Goal: Task Accomplishment & Management: Use online tool/utility

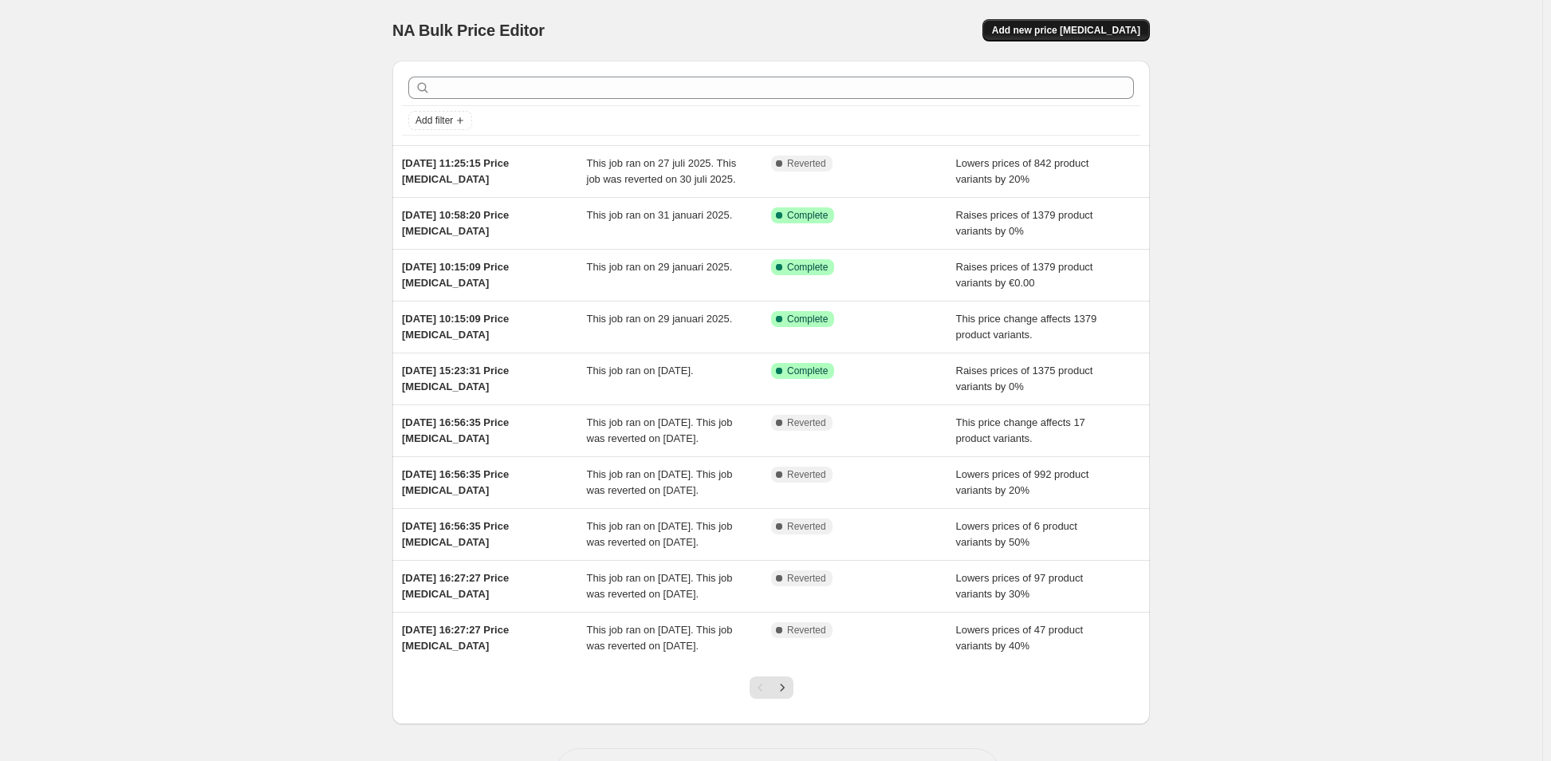
click at [1088, 19] on button "Add new price [MEDICAL_DATA]" at bounding box center [1066, 30] width 167 height 22
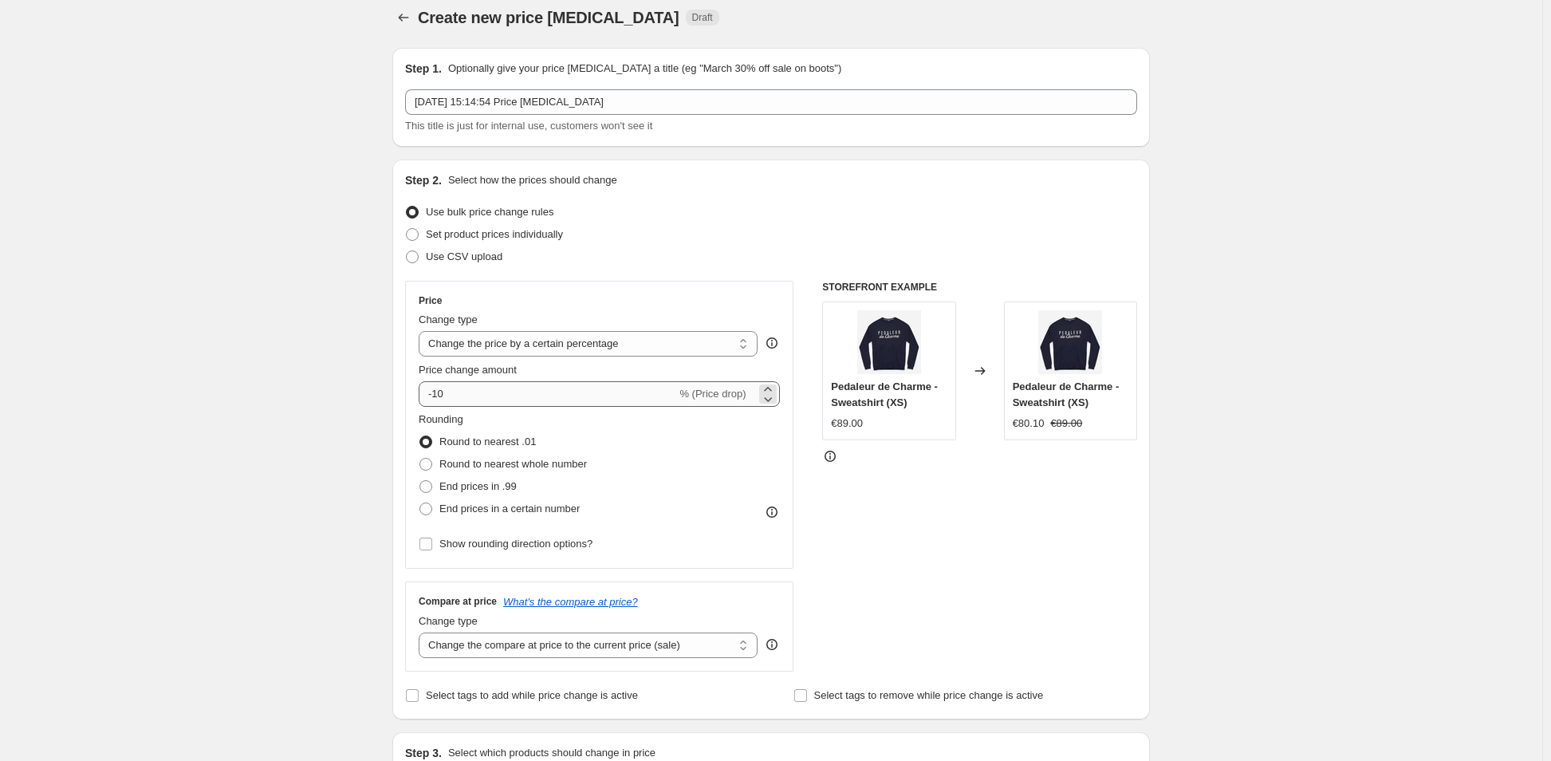
scroll to position [160, 0]
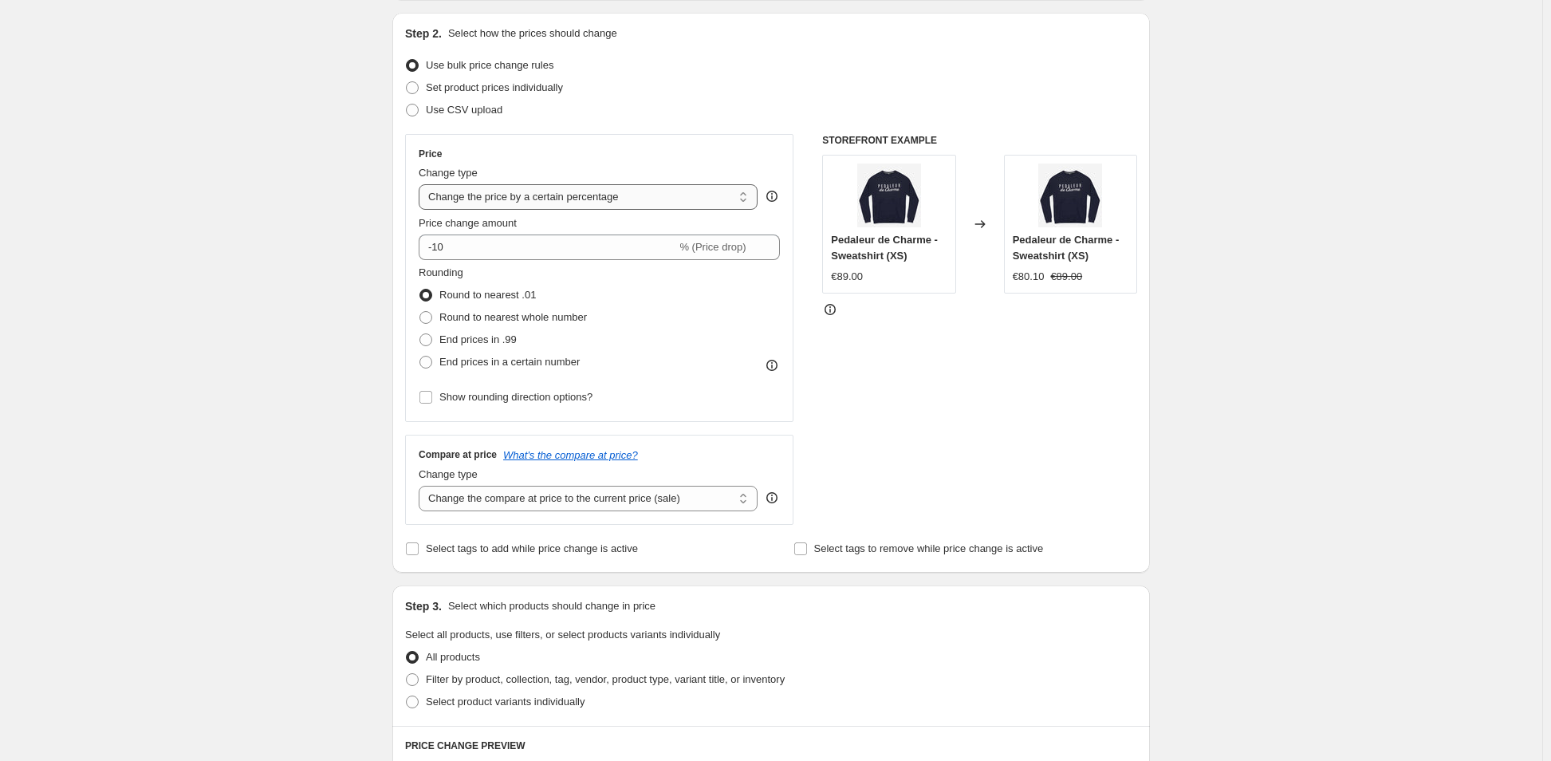
click at [621, 199] on select "Change the price to a certain amount Change the price by a certain amount Chang…" at bounding box center [588, 197] width 339 height 26
select select "to"
click at [422, 184] on select "Change the price to a certain amount Change the price by a certain amount Chang…" at bounding box center [588, 197] width 339 height 26
type input "80.00"
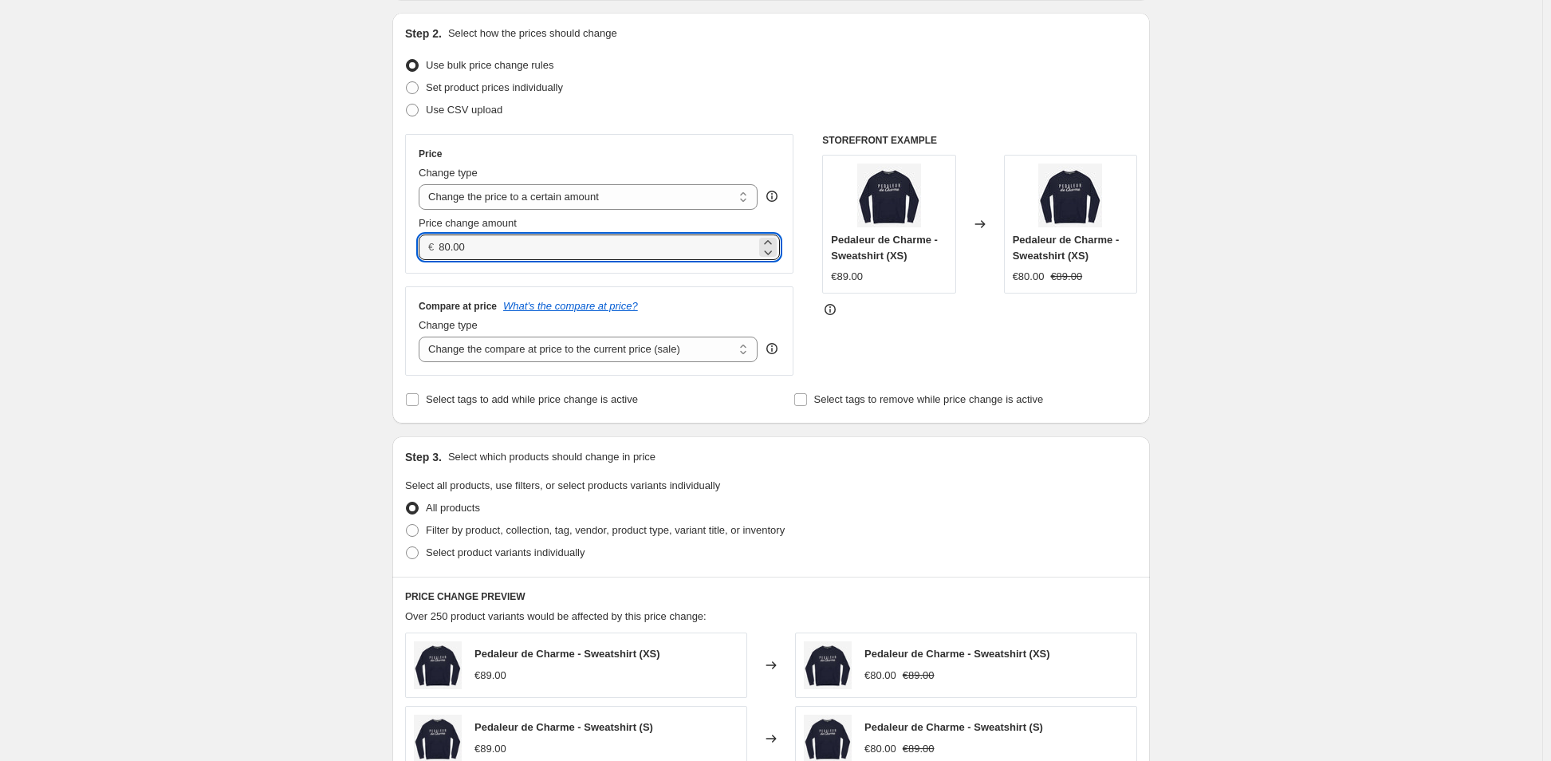
drag, startPoint x: 483, startPoint y: 242, endPoint x: 406, endPoint y: 251, distance: 77.1
click at [406, 251] on div "Step 2. Select how the prices should change Use bulk price change rules Set pro…" at bounding box center [771, 218] width 758 height 411
type input "0.00"
click at [211, 229] on div "Create new price change job. This page is ready Create new price change job Dra…" at bounding box center [771, 563] width 1543 height 1446
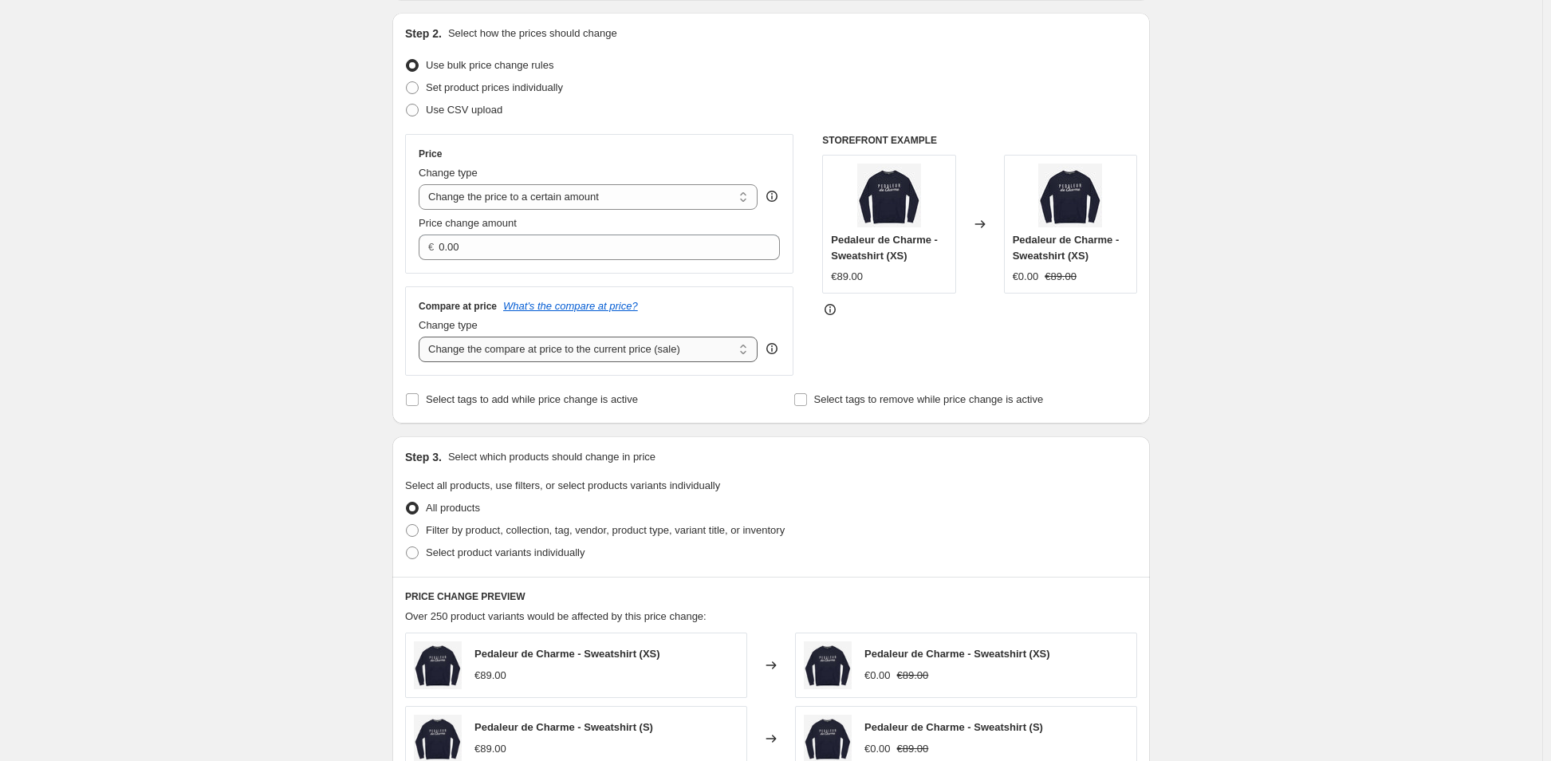
click at [527, 351] on select "Change the compare at price to the current price (sale) Change the compare at p…" at bounding box center [588, 350] width 339 height 26
click at [310, 304] on div "Create new price change job. This page is ready Create new price change job Dra…" at bounding box center [771, 563] width 1543 height 1446
click at [481, 201] on select "Change the price to a certain amount Change the price by a certain amount Chang…" at bounding box center [588, 197] width 339 height 26
select select "by"
click at [422, 184] on select "Change the price to a certain amount Change the price by a certain amount Chang…" at bounding box center [588, 197] width 339 height 26
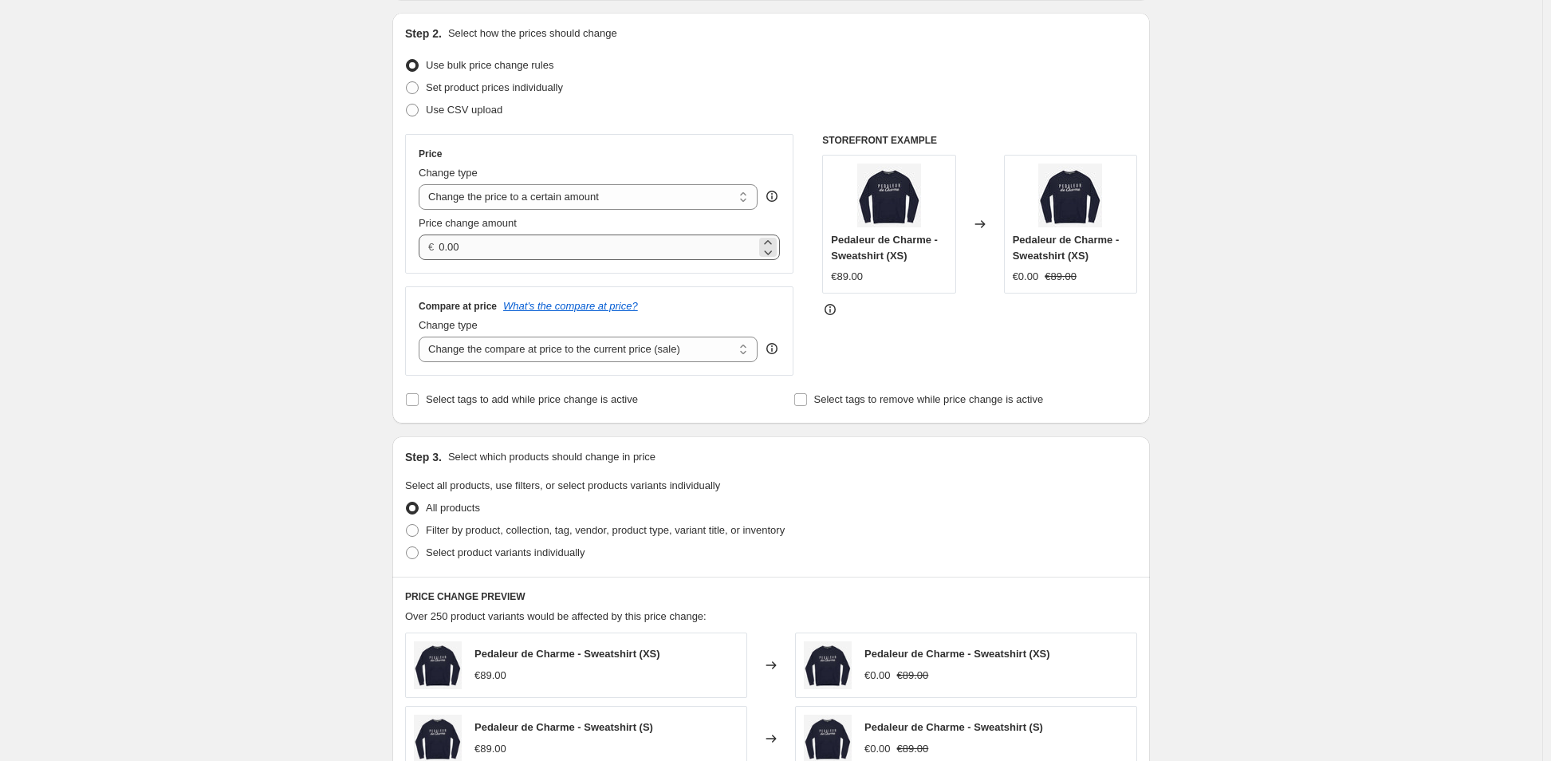
type input "-10.00"
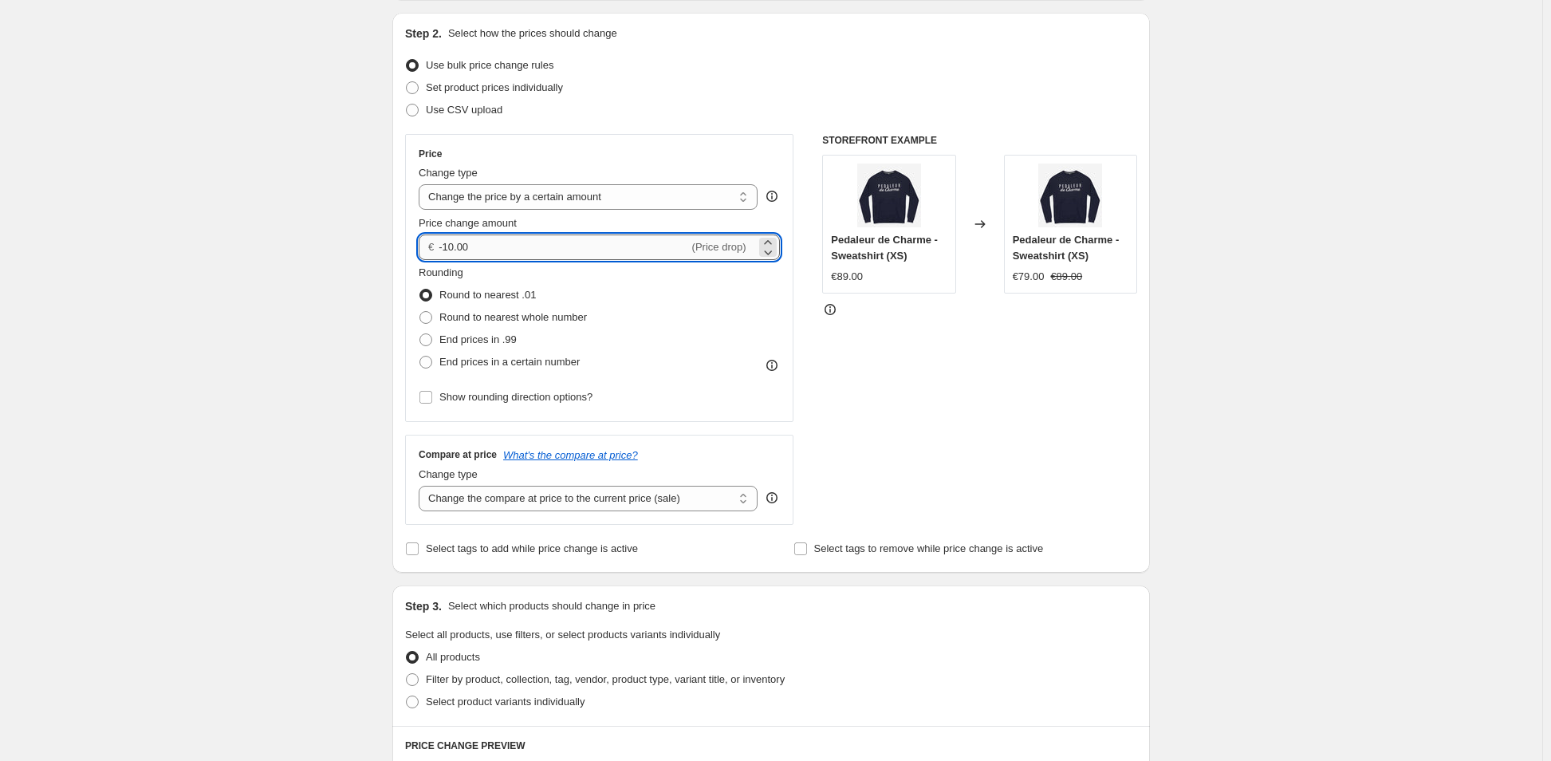
click at [504, 249] on input "-10.00" at bounding box center [564, 247] width 250 height 26
type input "0.00"
click at [337, 237] on div "Create new price change job. This page is ready Create new price change job Dra…" at bounding box center [771, 637] width 1543 height 1594
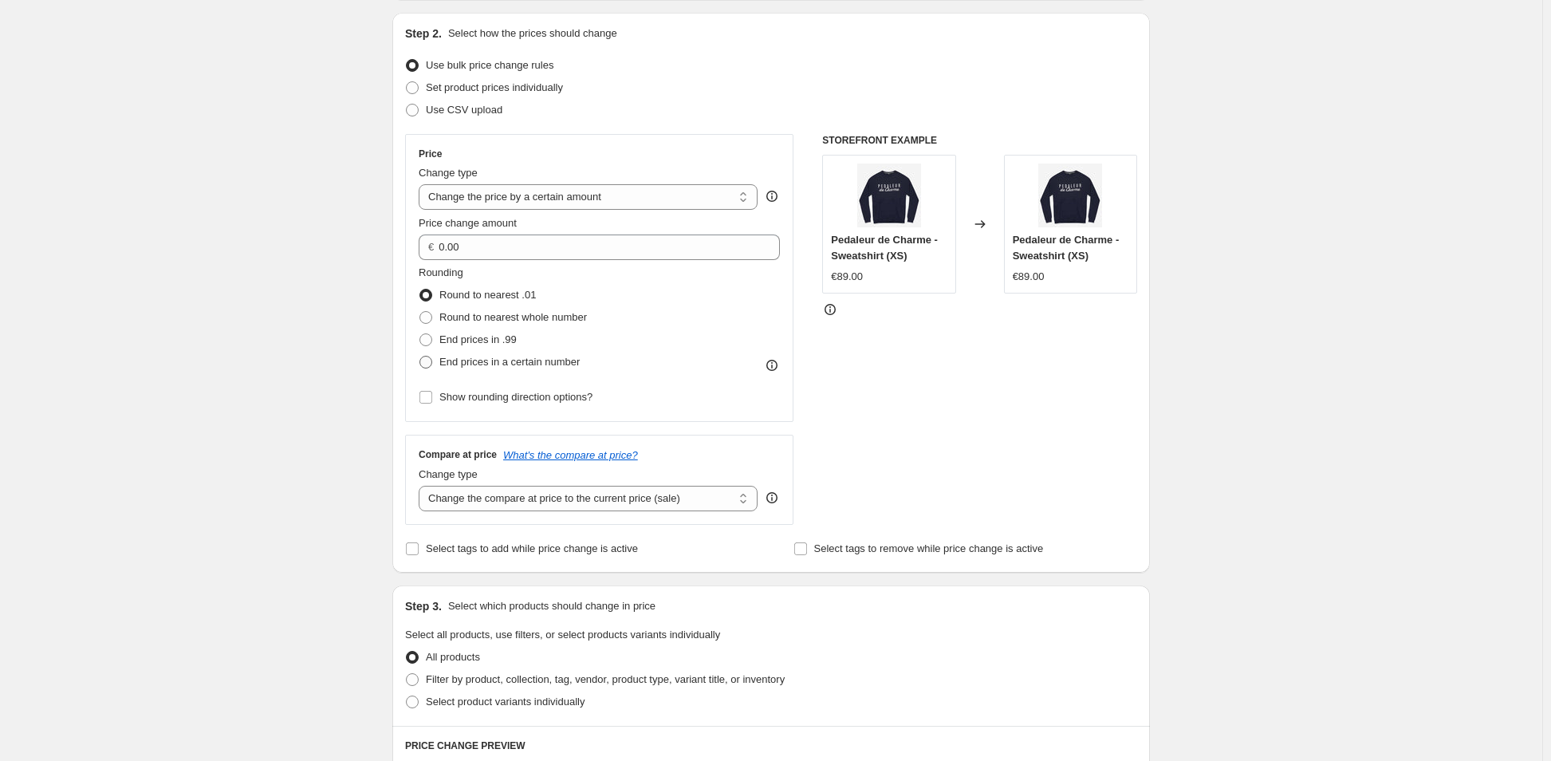
click at [462, 361] on span "End prices in a certain number" at bounding box center [509, 362] width 140 height 12
click at [420, 357] on input "End prices in a certain number" at bounding box center [420, 356] width 1 height 1
radio input "true"
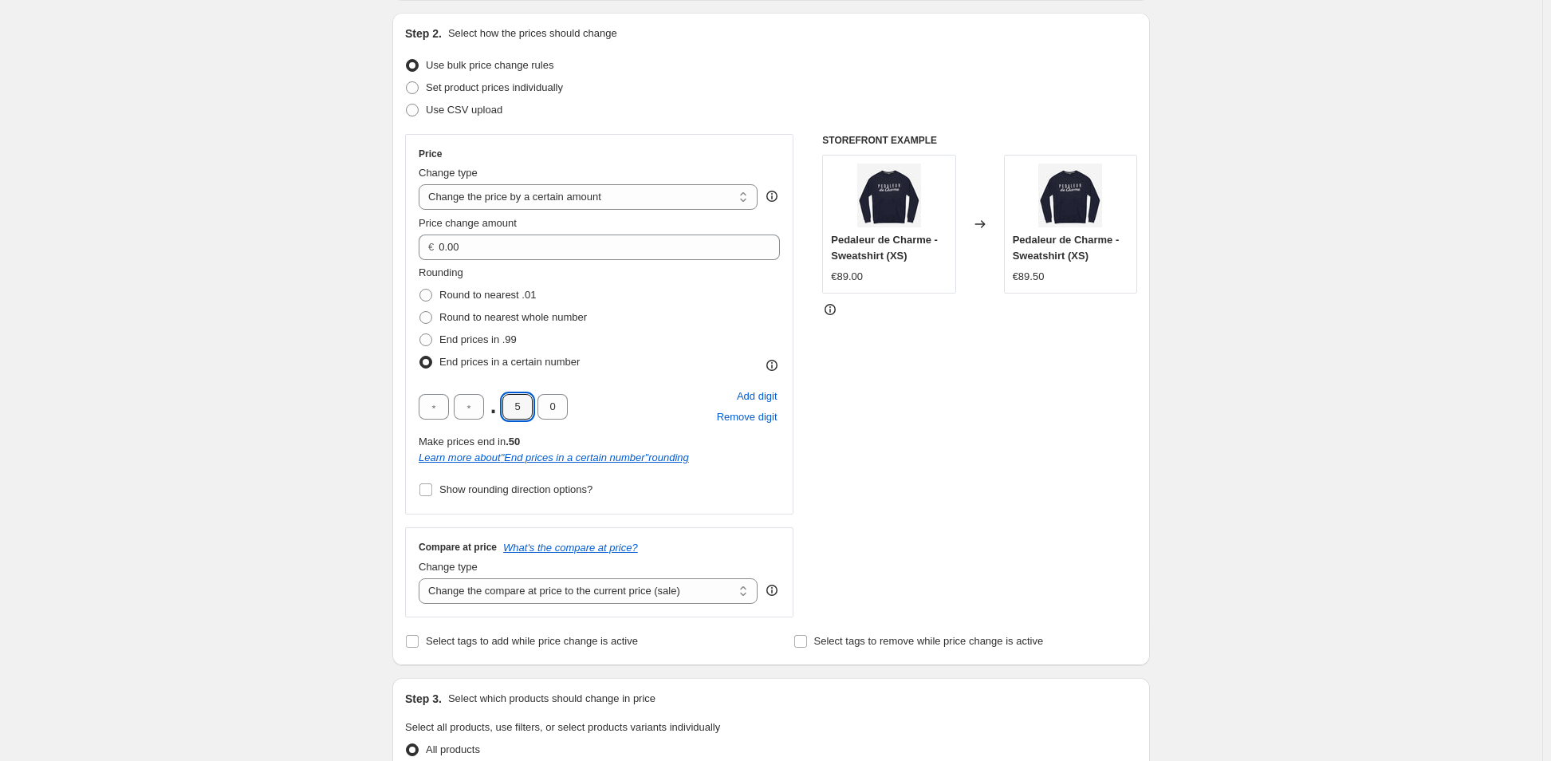
drag, startPoint x: 522, startPoint y: 407, endPoint x: 497, endPoint y: 399, distance: 26.0
click at [497, 399] on div ". 5 0" at bounding box center [493, 407] width 149 height 26
type input "9"
drag, startPoint x: 560, startPoint y: 408, endPoint x: 544, endPoint y: 407, distance: 16.0
click at [544, 407] on input "0" at bounding box center [553, 407] width 30 height 26
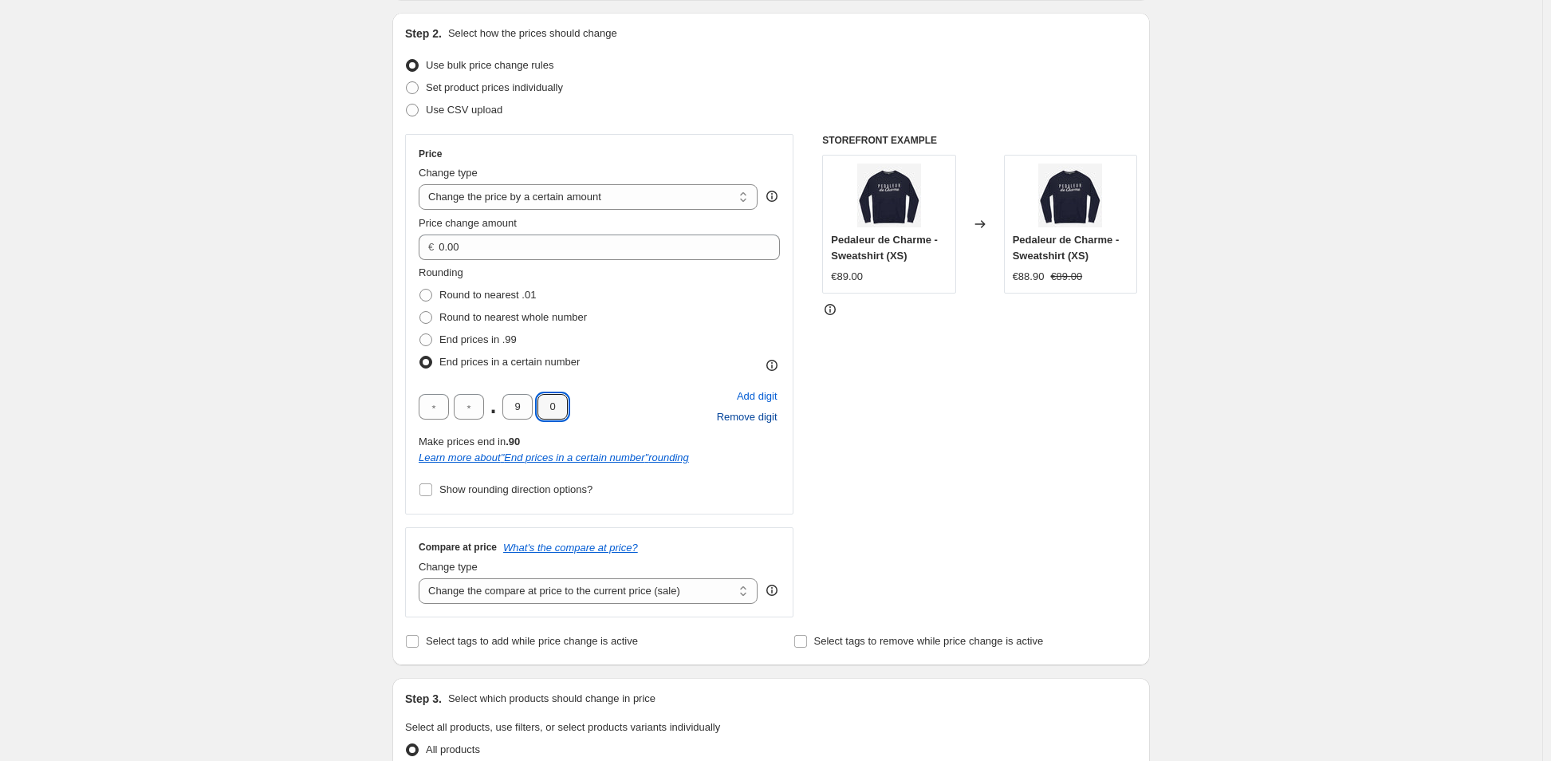
drag, startPoint x: 881, startPoint y: 406, endPoint x: 757, endPoint y: 420, distance: 125.2
click at [873, 408] on div "STOREFRONT EXAMPLE Pedaleur de Charme - Sweatshirt (XS) €89.00 Changed to Pedal…" at bounding box center [979, 375] width 315 height 483
drag, startPoint x: 565, startPoint y: 404, endPoint x: 554, endPoint y: 404, distance: 11.2
click at [554, 404] on input "0" at bounding box center [553, 407] width 30 height 26
type input "5"
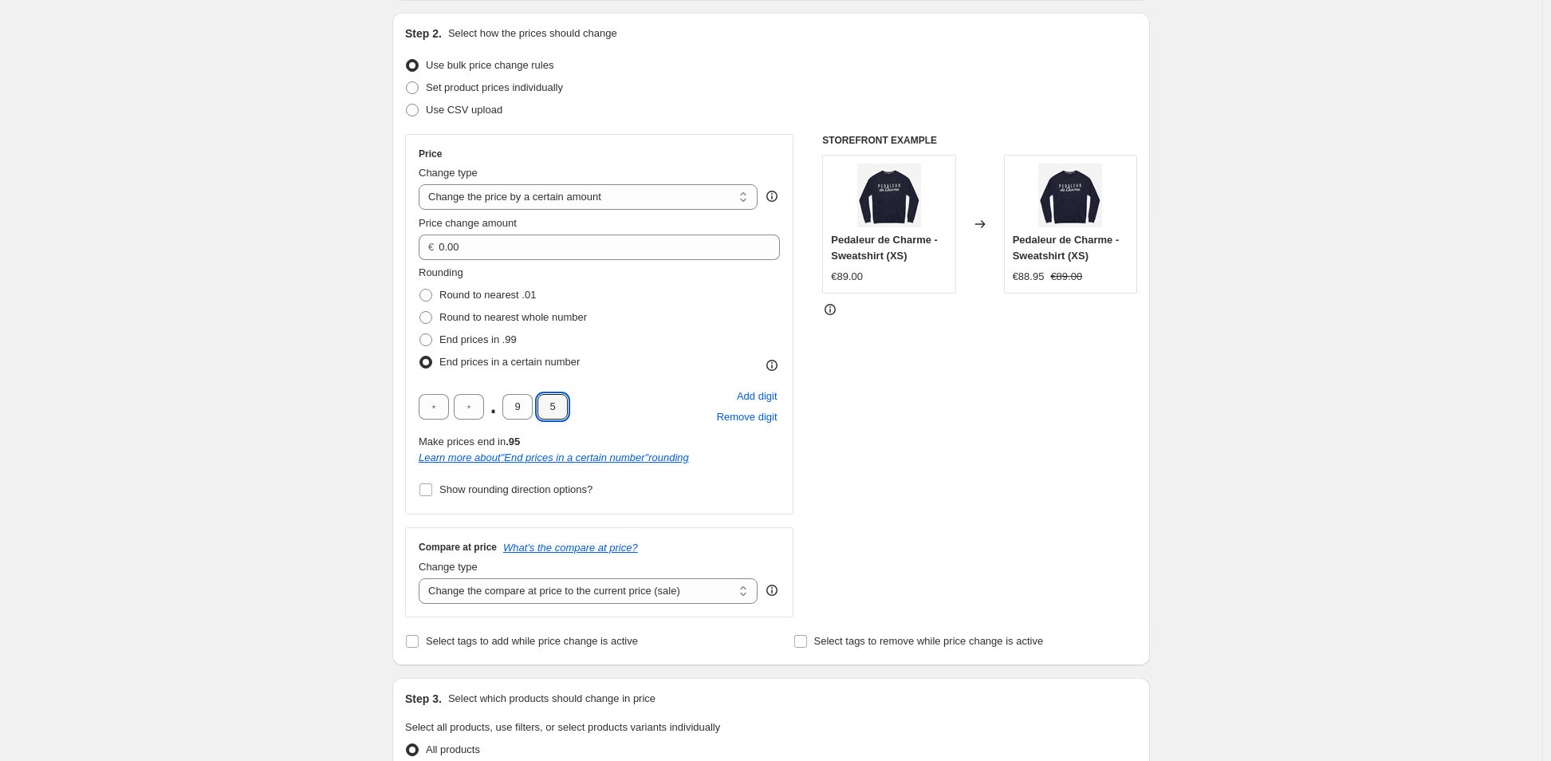
click at [955, 403] on div "STOREFRONT EXAMPLE Pedaleur de Charme - Sweatshirt (XS) €89.00 Changed to Pedal…" at bounding box center [979, 375] width 315 height 483
click at [491, 492] on span "Show rounding direction options?" at bounding box center [515, 489] width 153 height 12
click at [432, 492] on input "Show rounding direction options?" at bounding box center [426, 489] width 13 height 13
checkbox input "true"
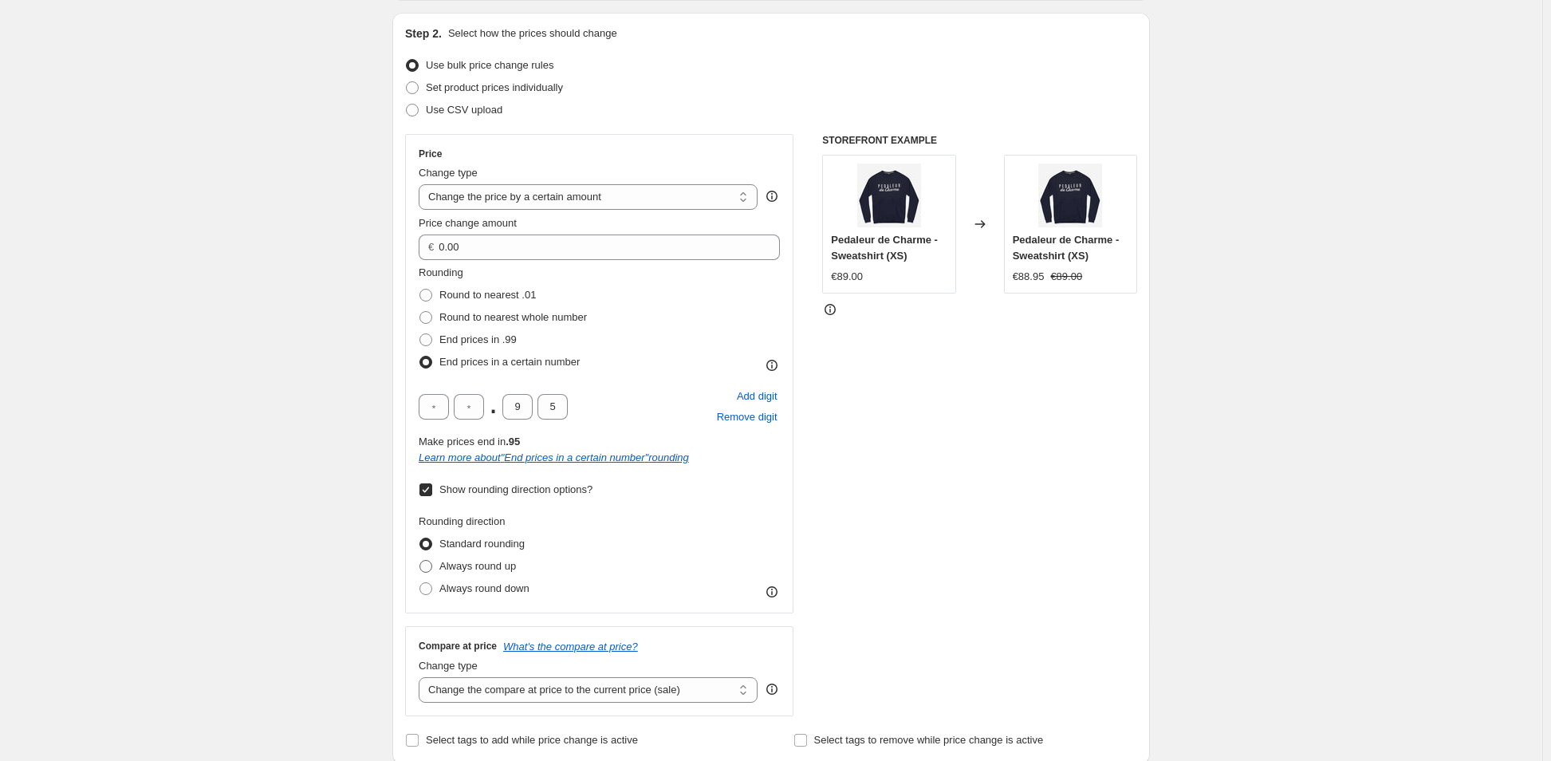
click at [451, 567] on span "Always round up" at bounding box center [477, 566] width 77 height 12
click at [420, 561] on input "Always round up" at bounding box center [420, 560] width 1 height 1
radio input "true"
click at [999, 412] on div "STOREFRONT EXAMPLE Pedaleur de Charme - Sweatshirt (XS) €89.00 Changed to Pedal…" at bounding box center [979, 425] width 315 height 582
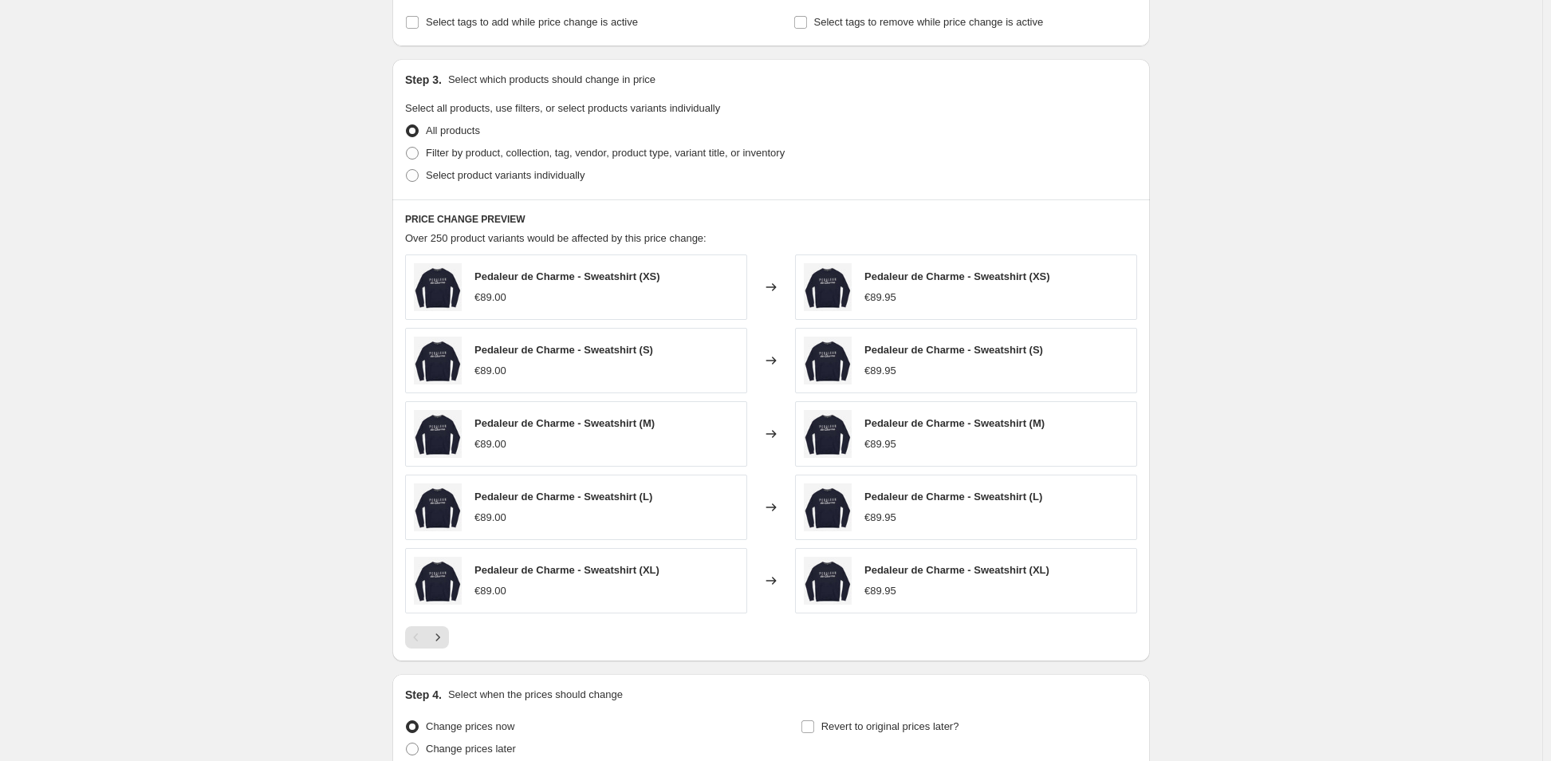
scroll to position [1019, 0]
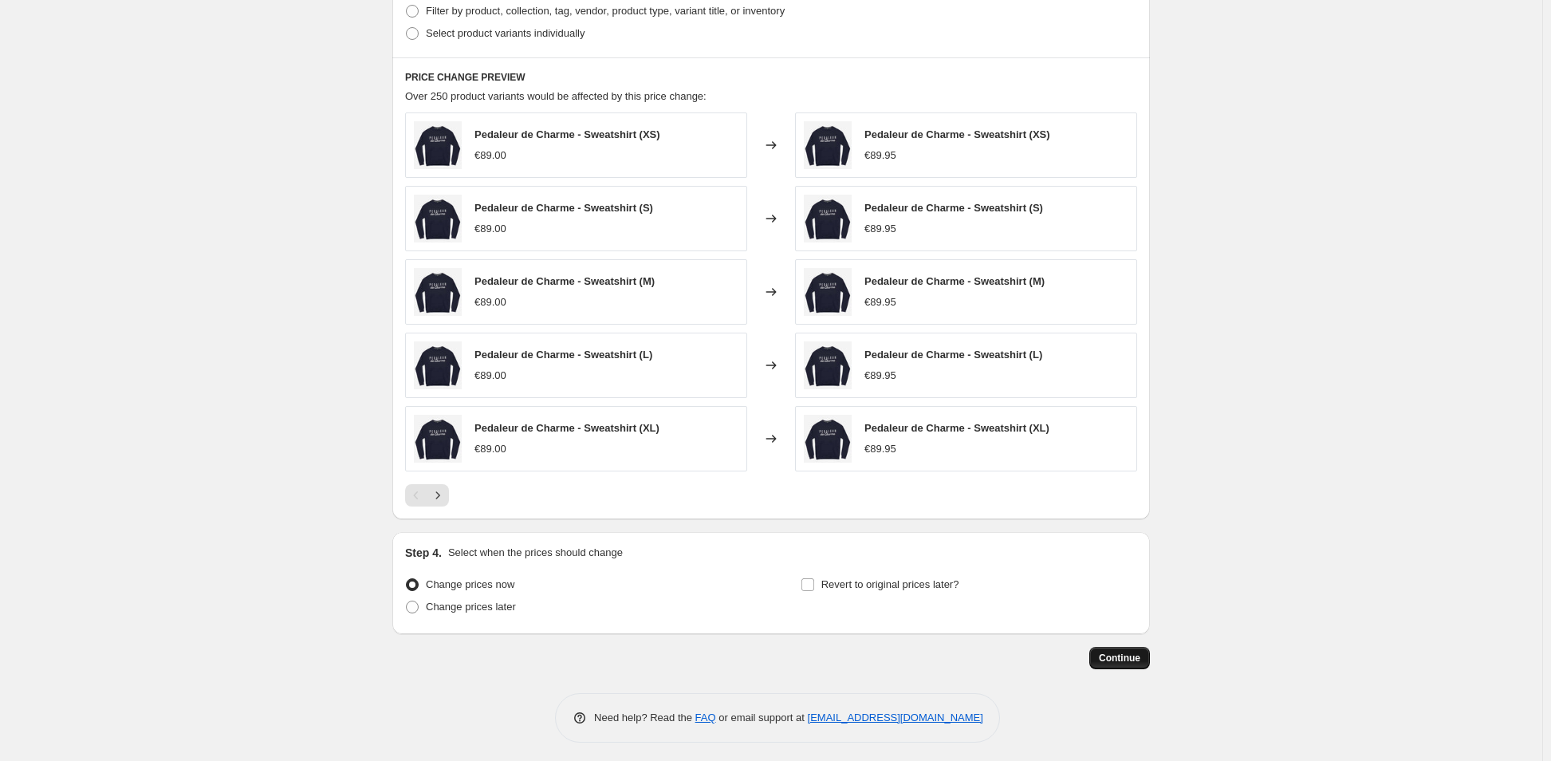
click at [1127, 660] on button "Continue" at bounding box center [1119, 658] width 61 height 22
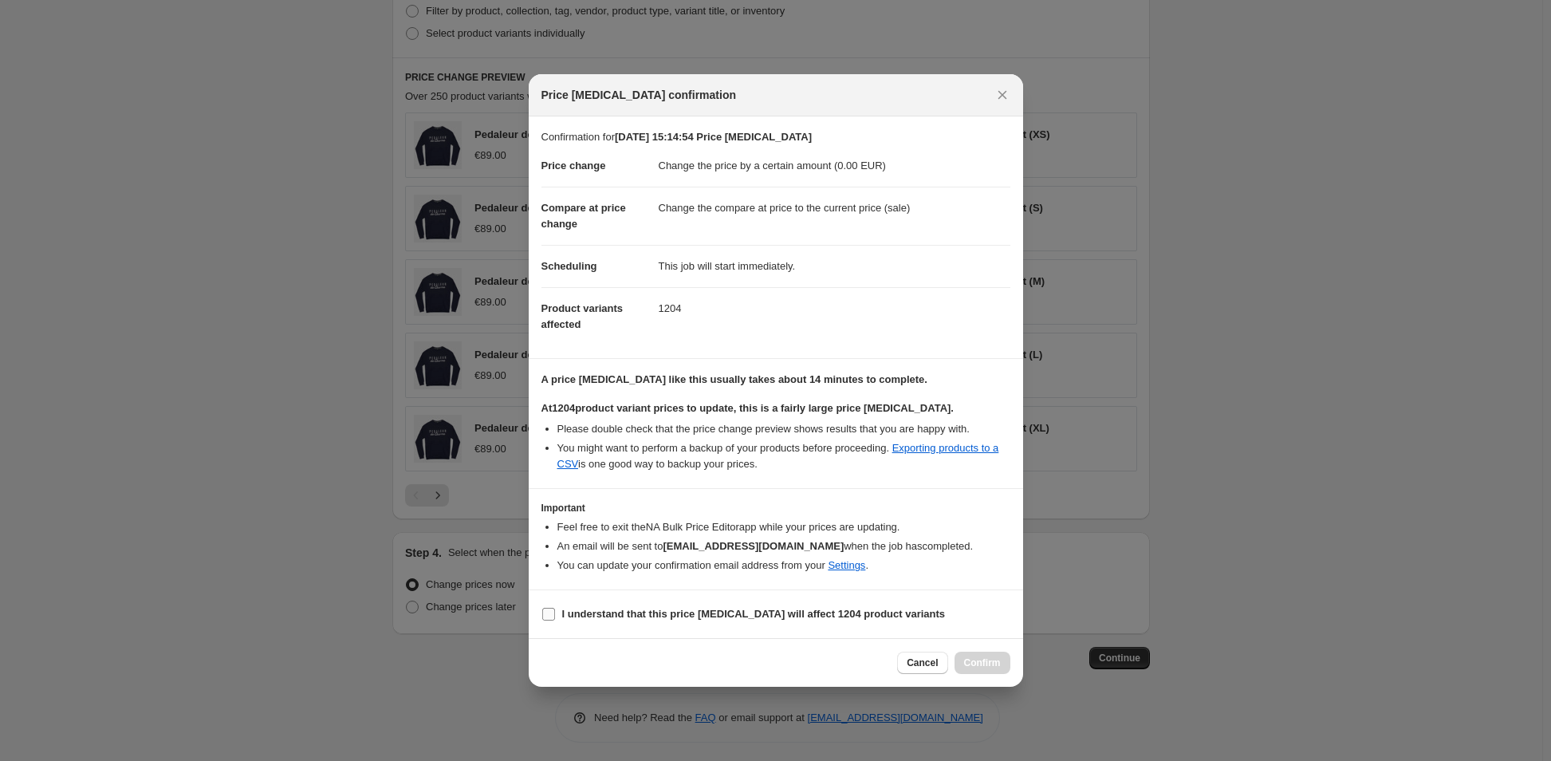
click at [648, 612] on b "I understand that this price [MEDICAL_DATA] will affect 1204 product variants" at bounding box center [754, 614] width 384 height 12
click at [555, 612] on input "I understand that this price [MEDICAL_DATA] will affect 1204 product variants" at bounding box center [548, 614] width 13 height 13
checkbox input "true"
drag, startPoint x: 1002, startPoint y: 652, endPoint x: 837, endPoint y: 76, distance: 599.8
click at [786, 334] on div "Price change job confirmation Confirmation for 11 aug 2025, 15:14:54 Price chan…" at bounding box center [776, 380] width 494 height 613
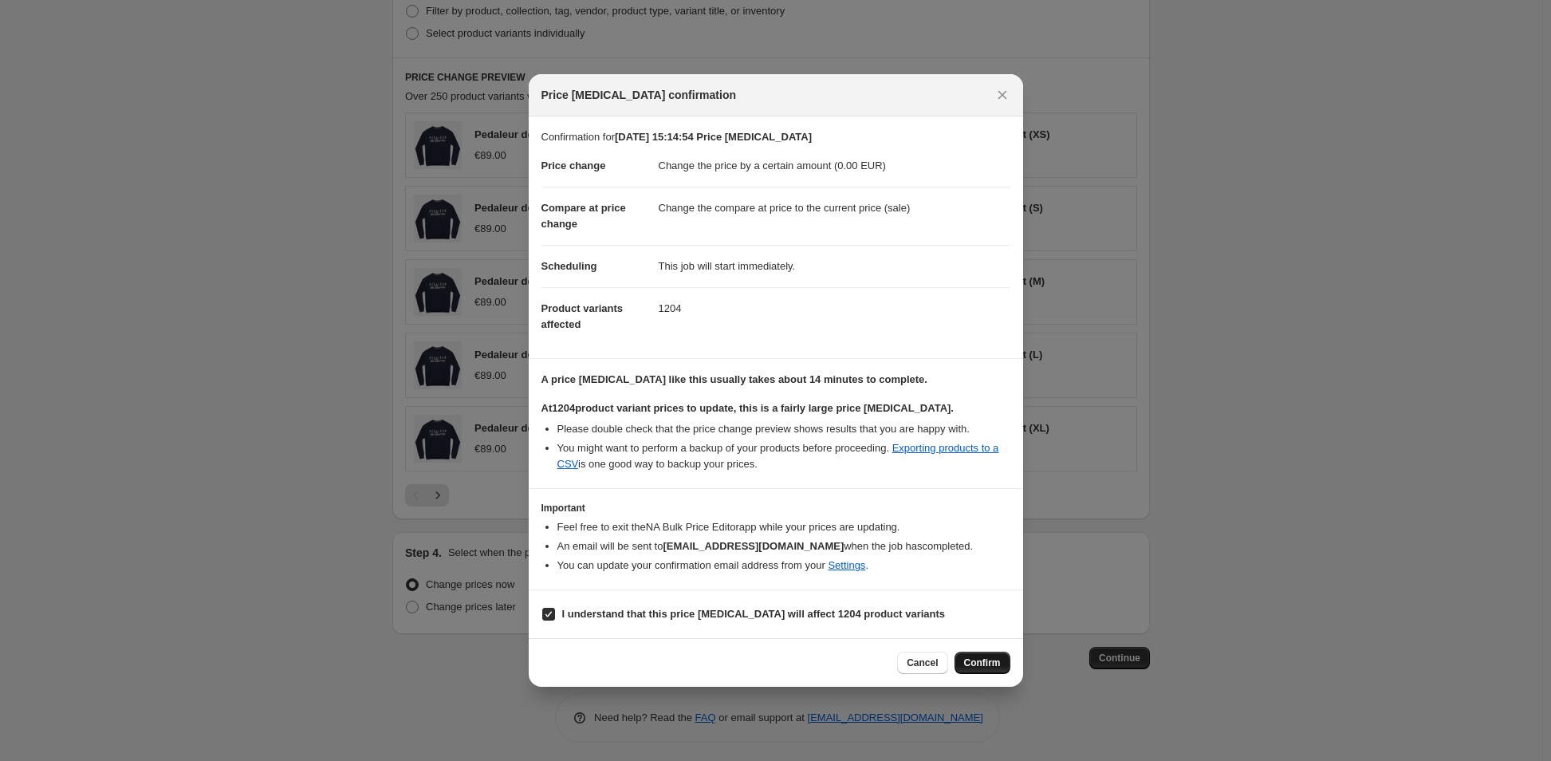
click at [993, 664] on span "Confirm" at bounding box center [982, 662] width 37 height 13
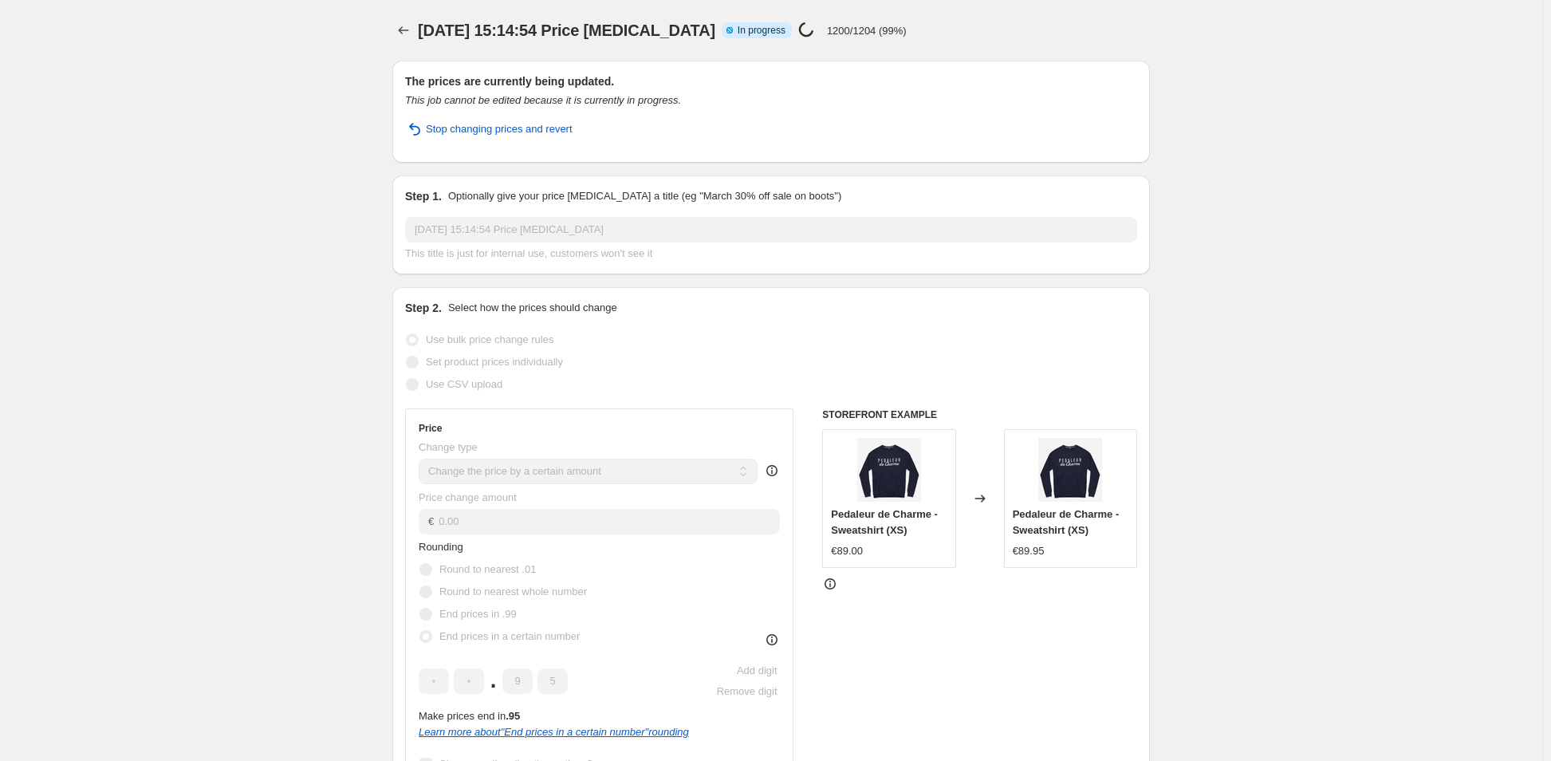
select select "by"
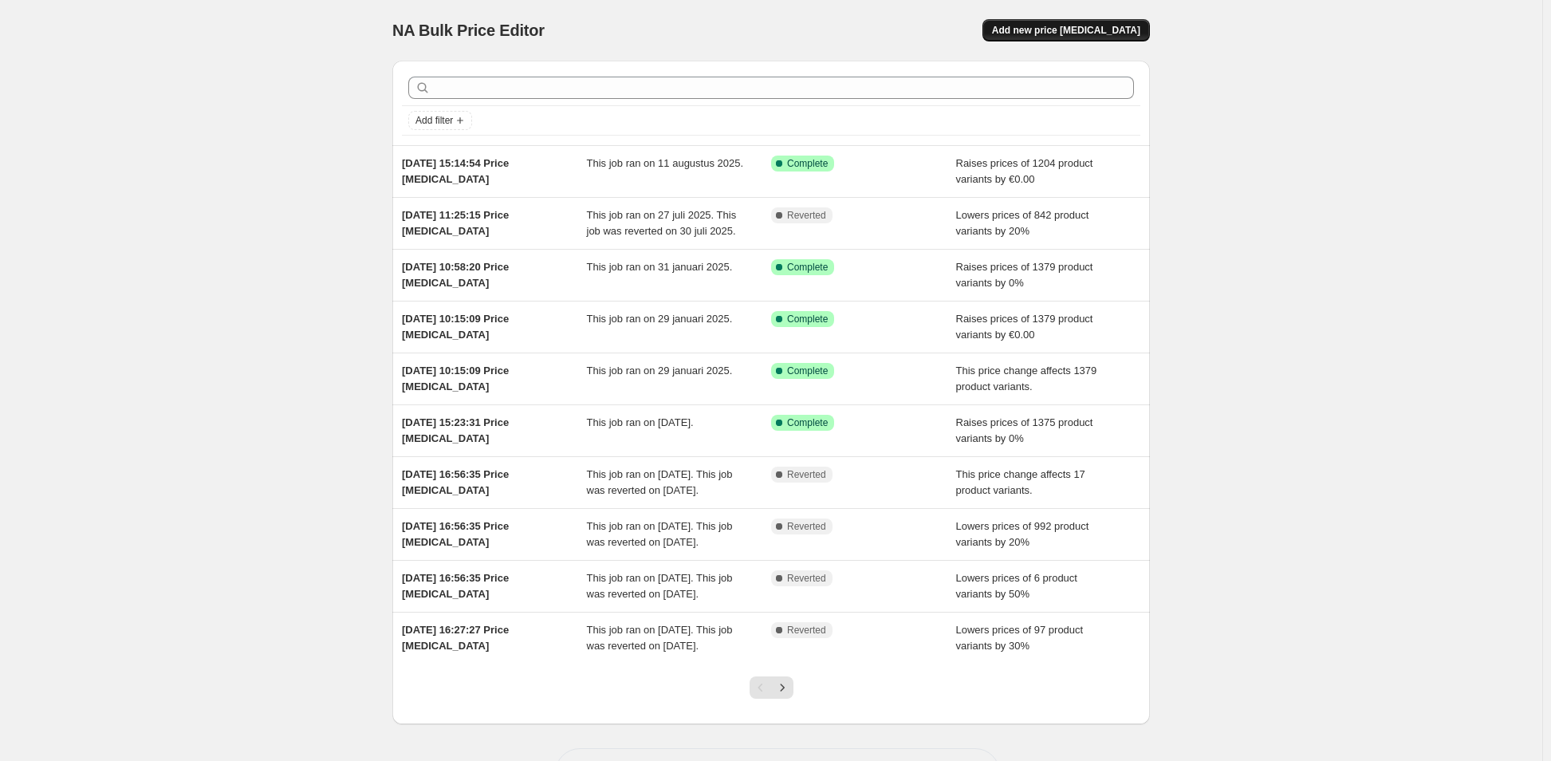
click at [1098, 20] on button "Add new price [MEDICAL_DATA]" at bounding box center [1066, 30] width 167 height 22
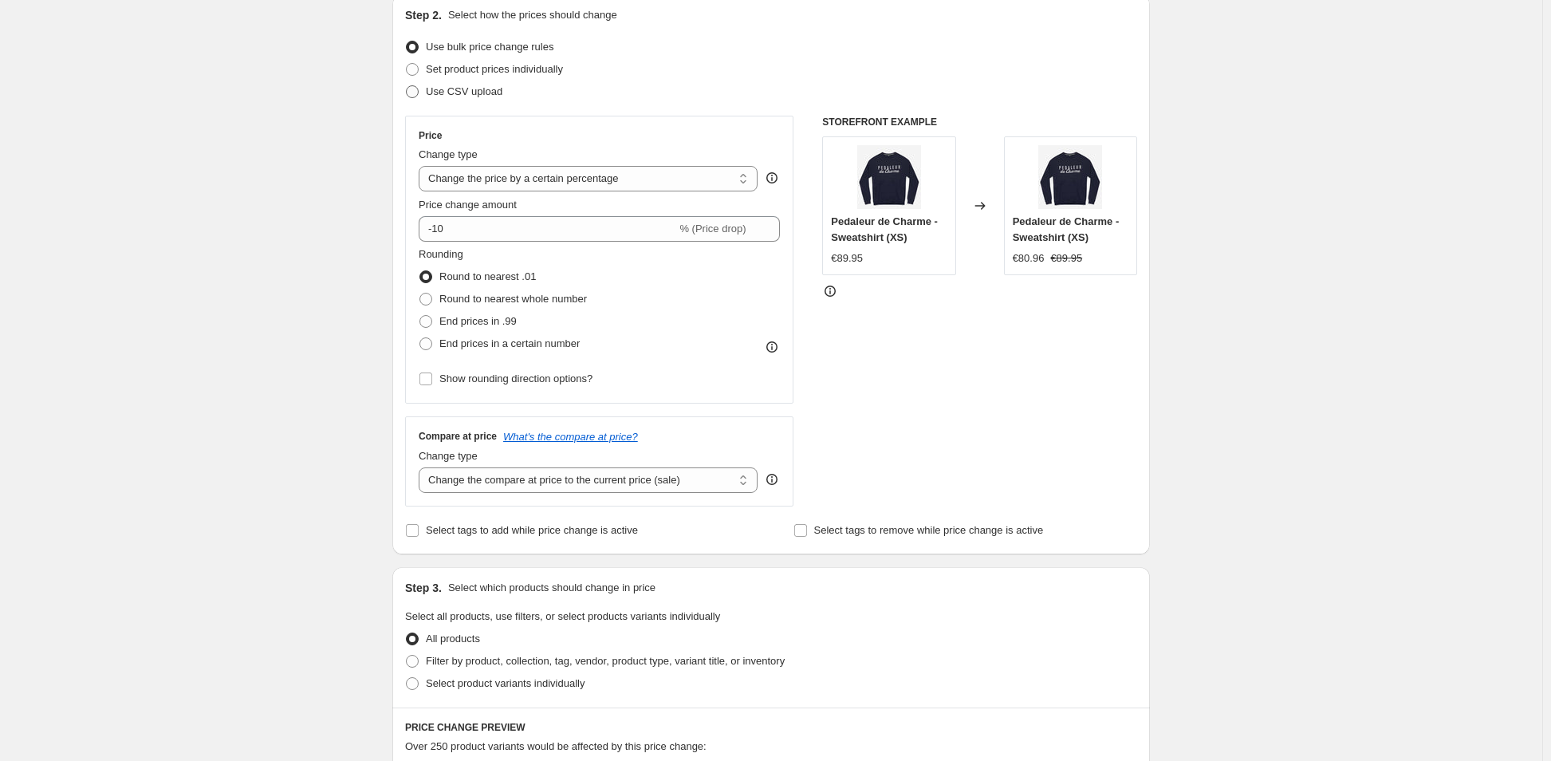
scroll to position [160, 0]
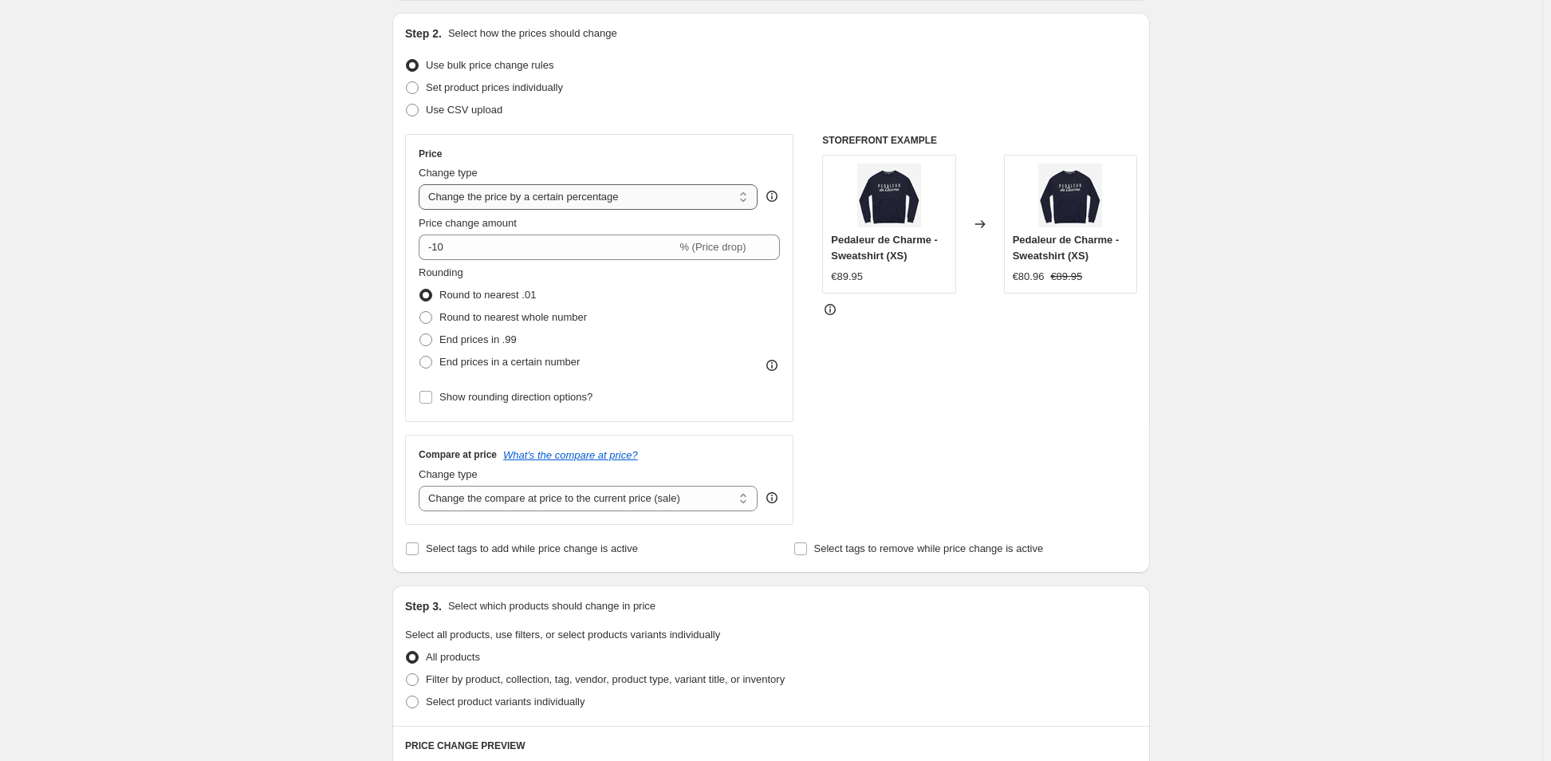
click at [507, 195] on select "Change the price to a certain amount Change the price by a certain amount Chang…" at bounding box center [588, 197] width 339 height 26
click at [357, 204] on div "Create new price [MEDICAL_DATA]. This page is ready Create new price [MEDICAL_D…" at bounding box center [771, 637] width 1543 height 1594
click at [487, 211] on div "Price Change type Change the price to a certain amount Change the price by a ce…" at bounding box center [599, 278] width 361 height 261
click at [488, 202] on select "Change the price to a certain amount Change the price by a certain amount Chang…" at bounding box center [588, 197] width 339 height 26
select select "no_change"
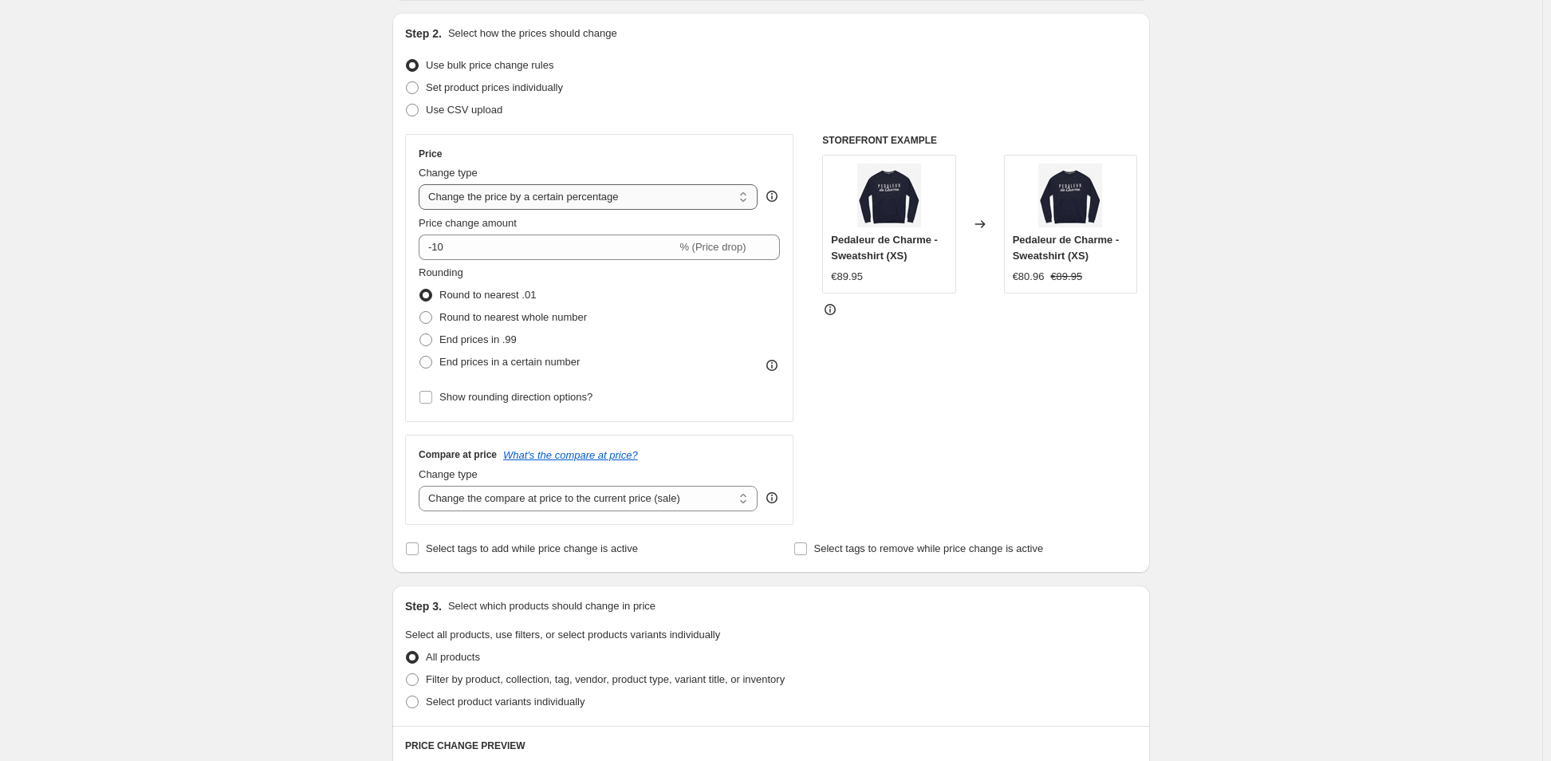
click at [422, 184] on select "Change the price to a certain amount Change the price by a certain amount Chang…" at bounding box center [588, 197] width 339 height 26
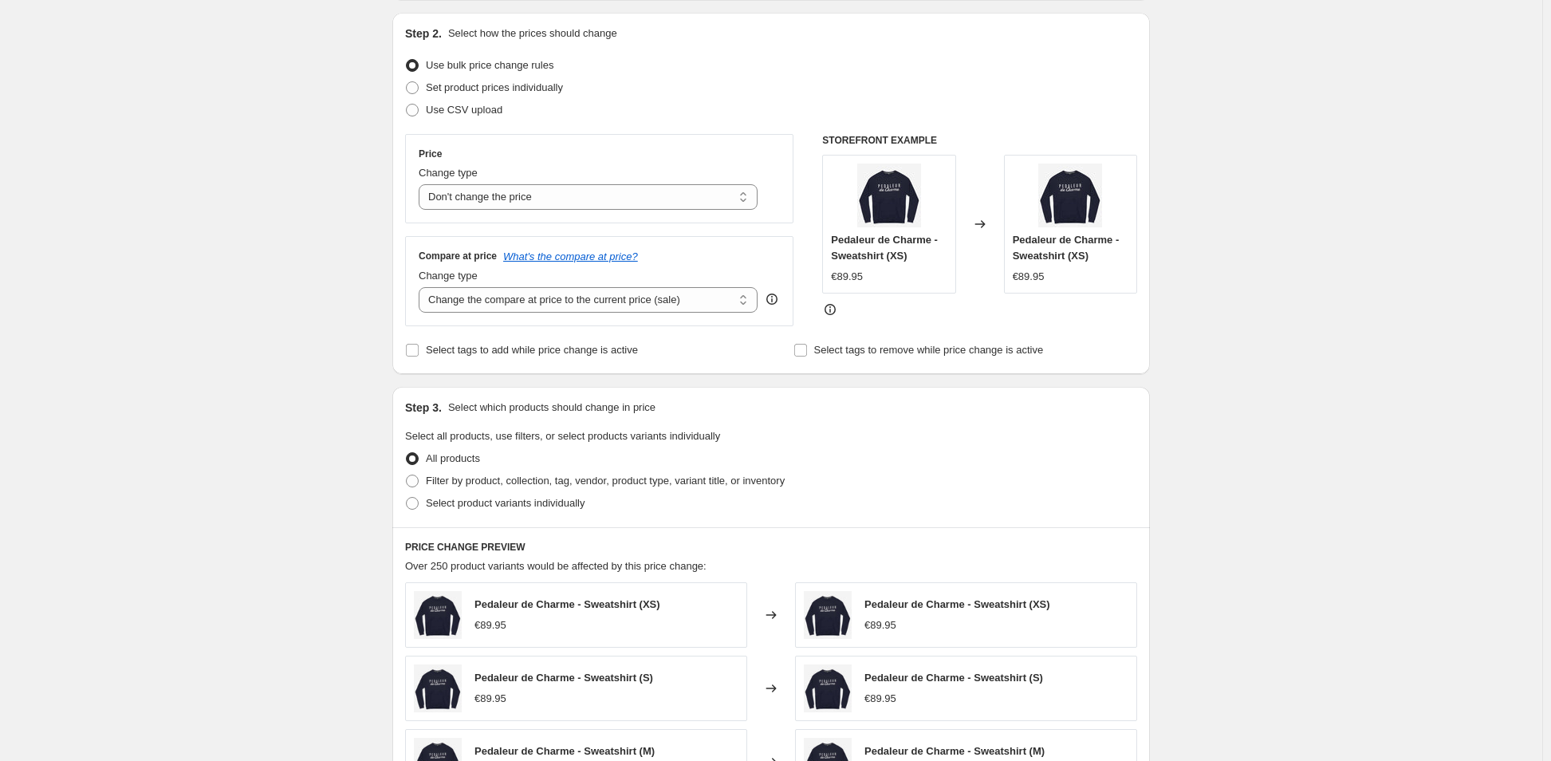
click at [331, 231] on div "Create new price [MEDICAL_DATA]. This page is ready Create new price [MEDICAL_D…" at bounding box center [771, 538] width 1543 height 1396
click at [472, 299] on select "Change the compare at price to the current price (sale) Change the compare at p…" at bounding box center [588, 300] width 339 height 26
select select "remove"
click at [422, 287] on select "Change the compare at price to the current price (sale) Change the compare at p…" at bounding box center [588, 300] width 339 height 26
click at [327, 250] on div "Create new price [MEDICAL_DATA]. This page is ready Create new price [MEDICAL_D…" at bounding box center [771, 538] width 1543 height 1396
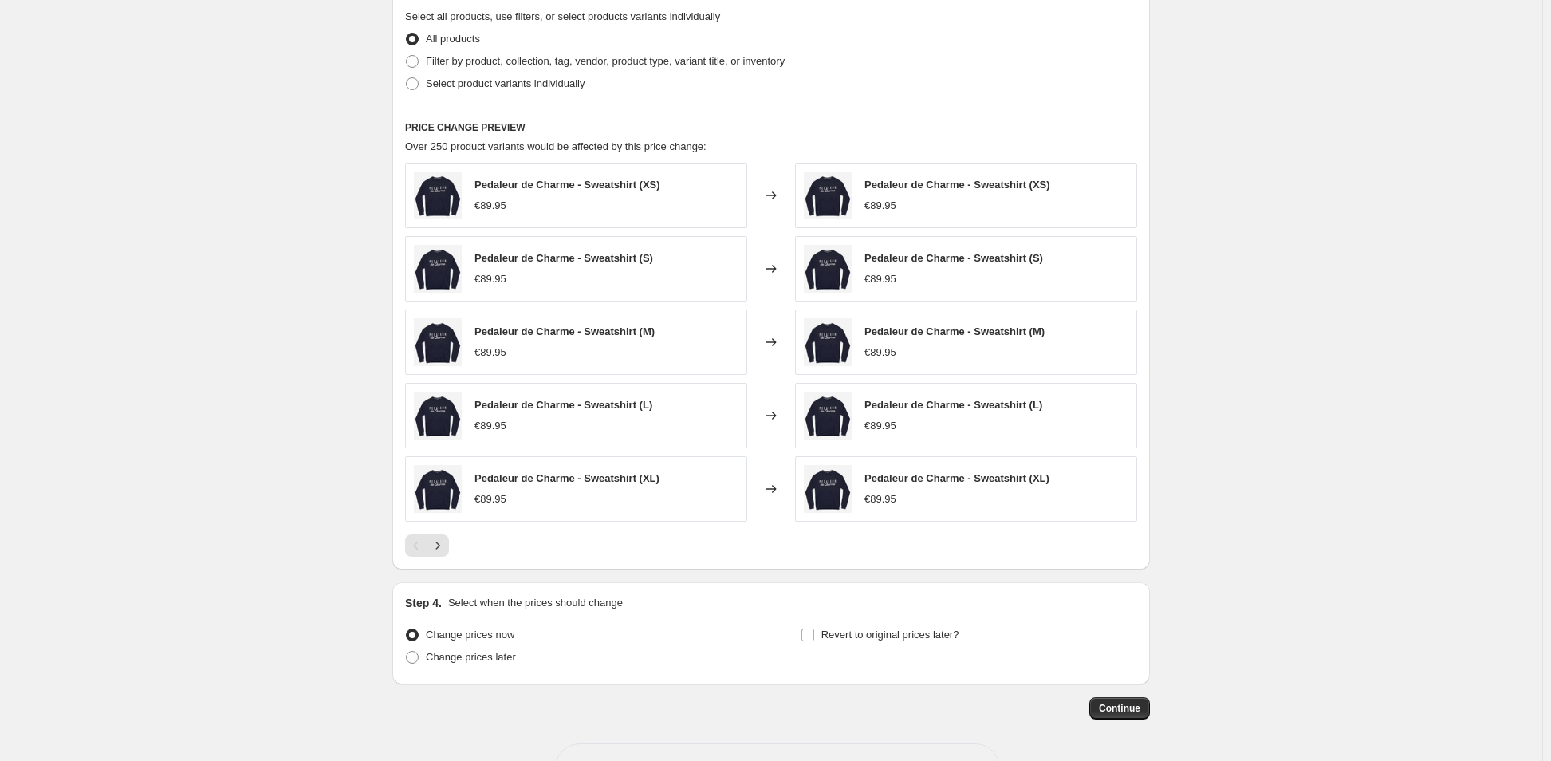
scroll to position [630, 0]
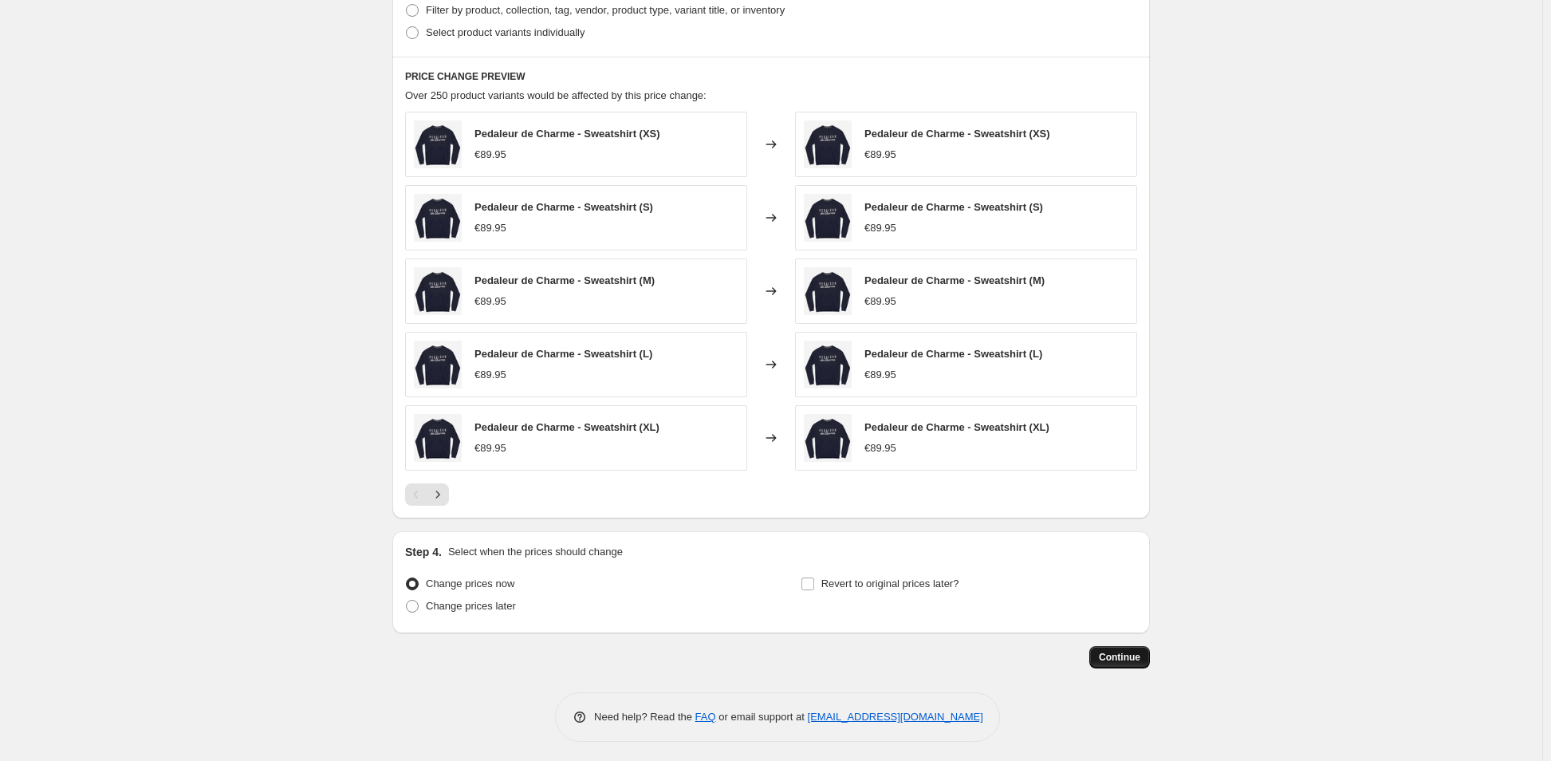
click at [1121, 657] on span "Continue" at bounding box center [1119, 657] width 41 height 13
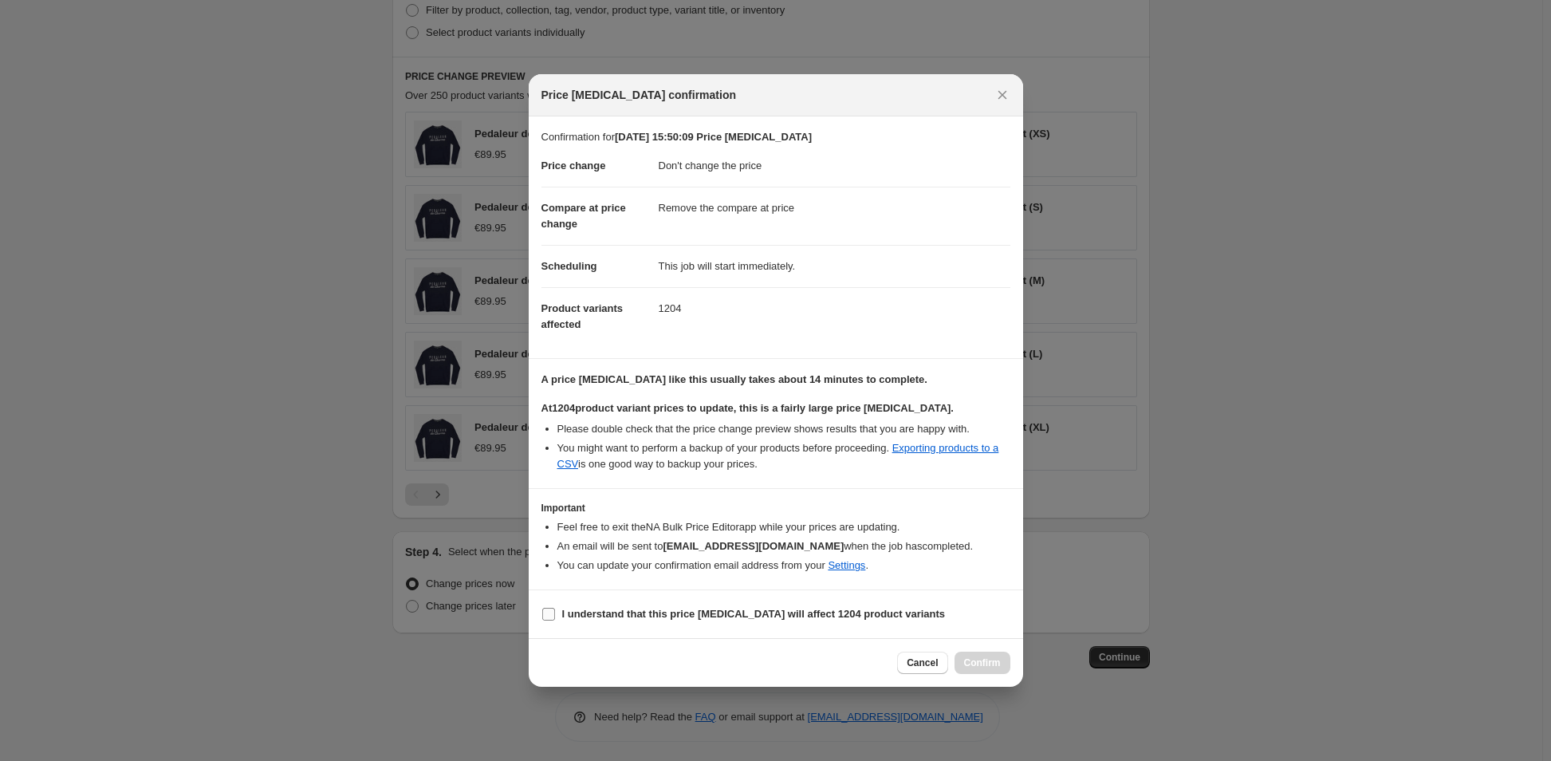
click at [739, 609] on b "I understand that this price [MEDICAL_DATA] will affect 1204 product variants" at bounding box center [754, 614] width 384 height 12
click at [555, 609] on input "I understand that this price [MEDICAL_DATA] will affect 1204 product variants" at bounding box center [548, 614] width 13 height 13
checkbox input "true"
click at [977, 664] on span "Confirm" at bounding box center [982, 662] width 37 height 13
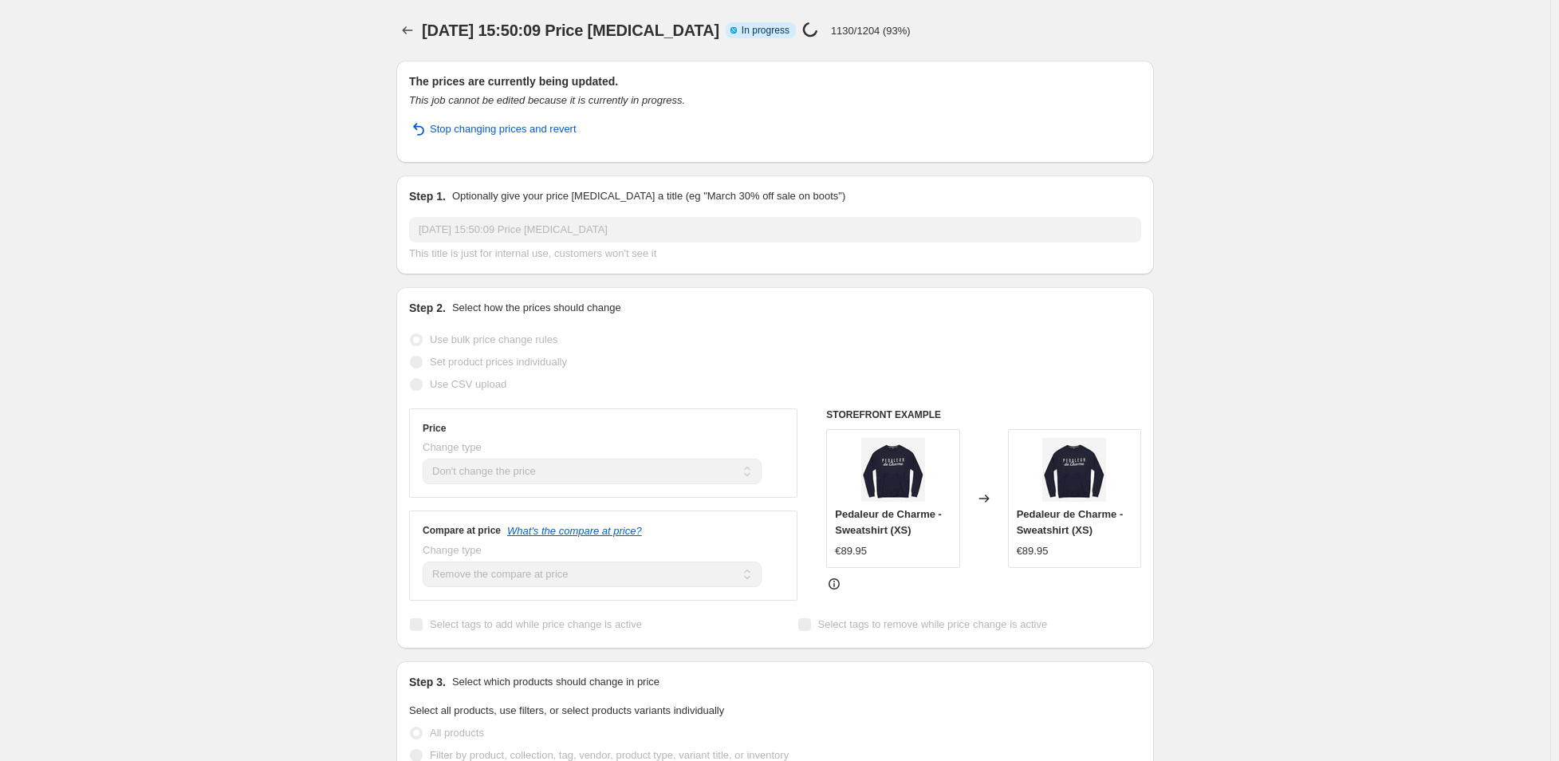
select select "no_change"
select select "remove"
